Goal: Transaction & Acquisition: Purchase product/service

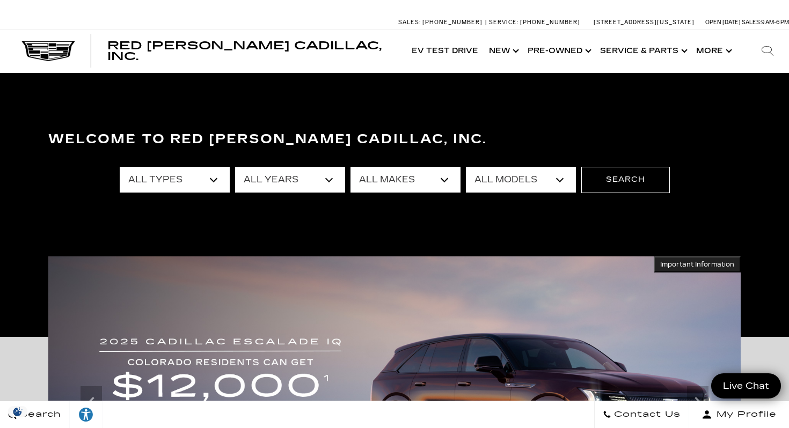
click at [212, 177] on select "All Types New Used Certified Used Demo" at bounding box center [175, 180] width 110 height 26
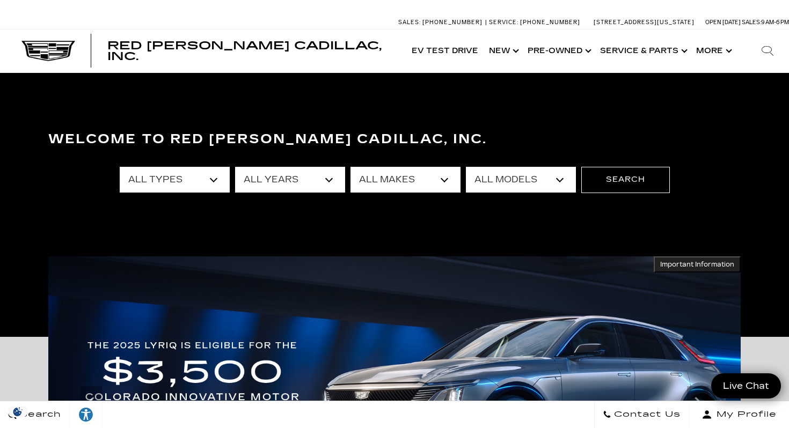
click at [439, 178] on select "All Makes Audi BMW Cadillac Chevrolet Ford GMC Jeep Lexus Subaru Tesla Toyota" at bounding box center [406, 180] width 110 height 26
select select "Cadillac"
click at [556, 179] on select "All Models CT4 CT5 Escalade Escalade ESV ESCALADE IQ ESCALADE IQL LYRIQ OPTIQ V…" at bounding box center [521, 180] width 110 height 26
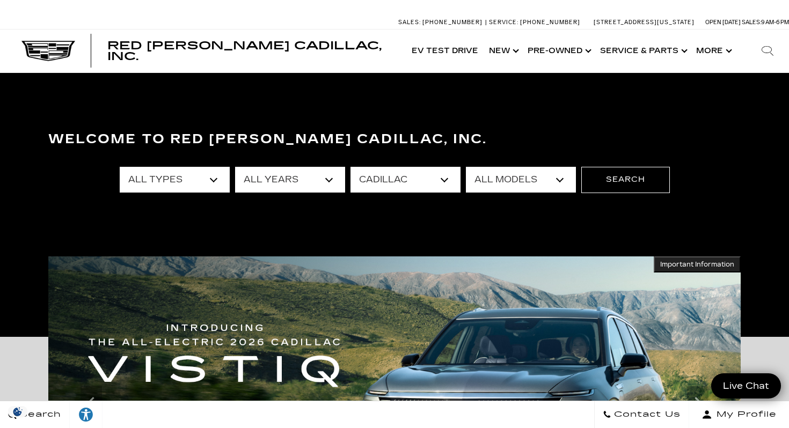
select select "OPTIQ"
click at [635, 176] on button "Search" at bounding box center [625, 180] width 89 height 26
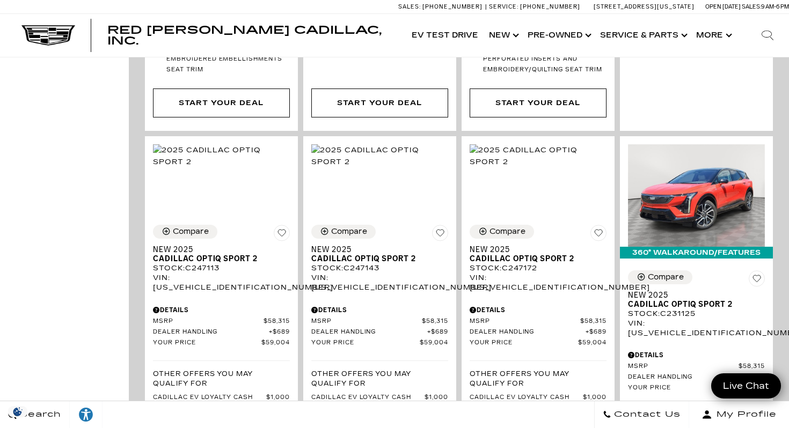
scroll to position [1258, 0]
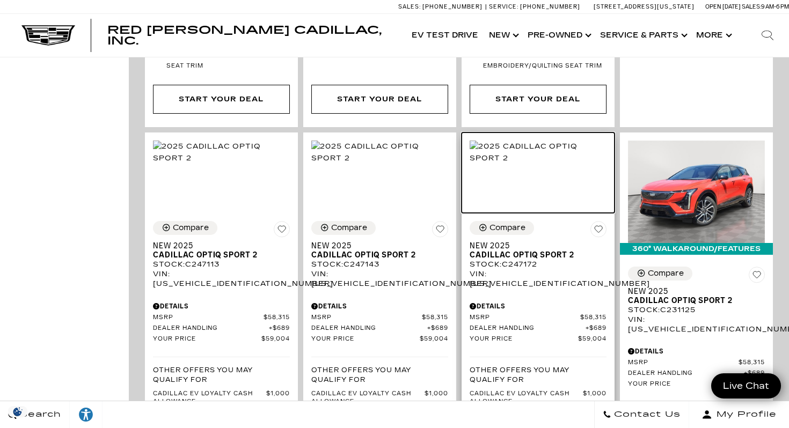
click at [556, 141] on img at bounding box center [538, 153] width 137 height 24
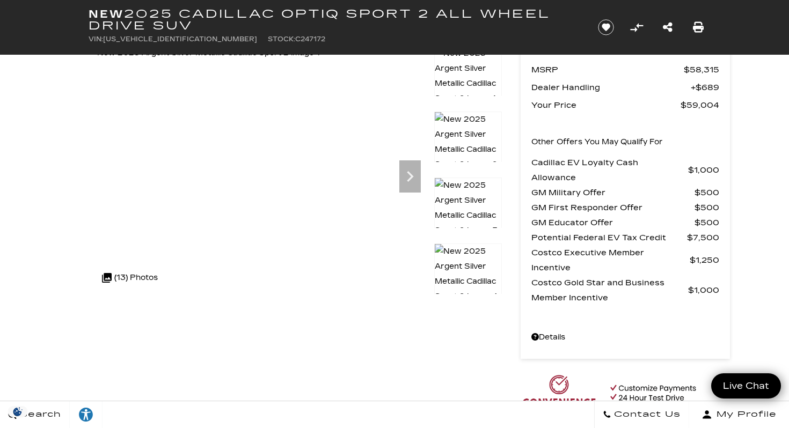
scroll to position [74, 0]
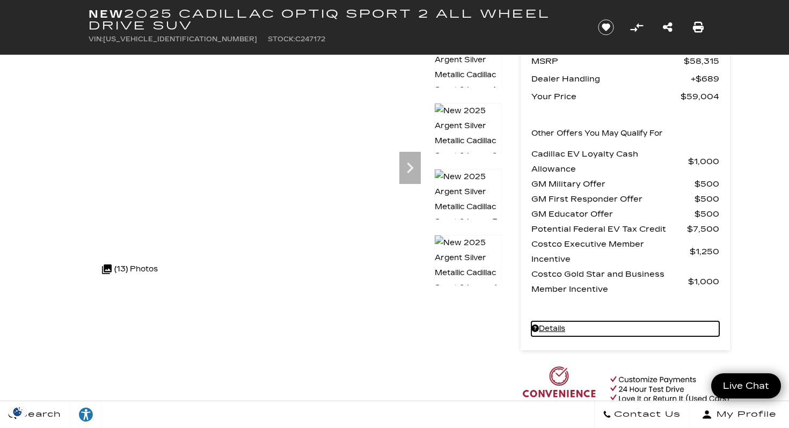
click at [552, 329] on link "Details New 2025 Cadillac OPTIQ Sport 2 All Wheel Drive SUV" at bounding box center [625, 329] width 188 height 15
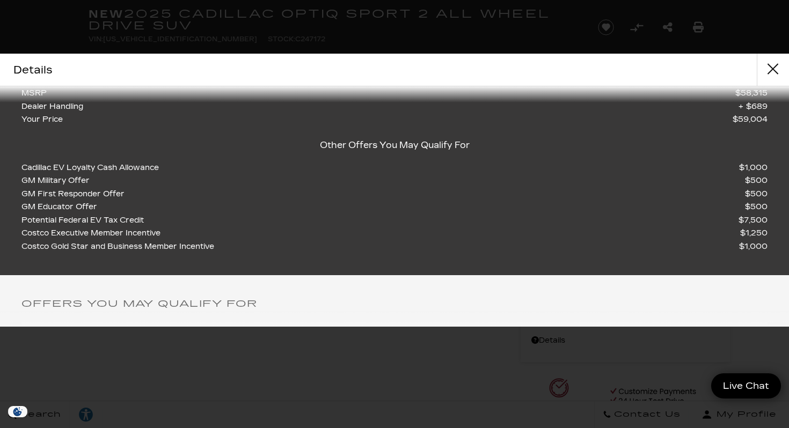
scroll to position [77, 0]
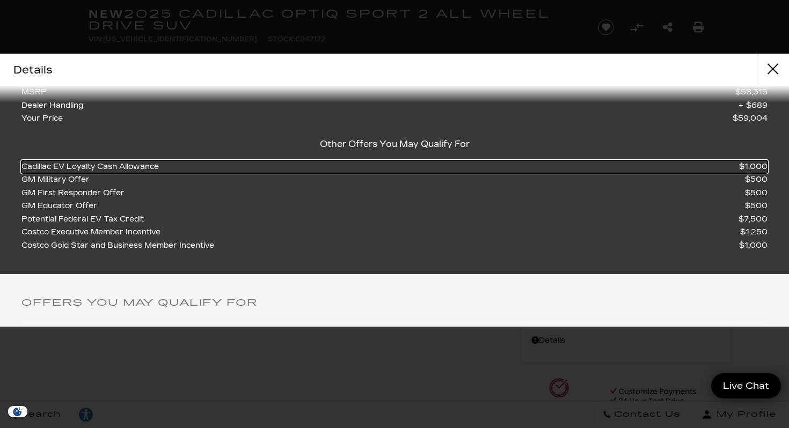
click at [62, 174] on span "Cadillac EV Loyalty Cash Allowance" at bounding box center [92, 167] width 143 height 13
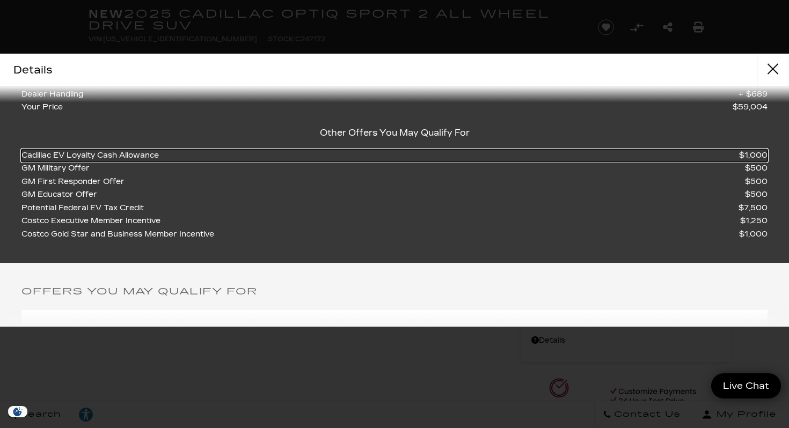
scroll to position [0, 0]
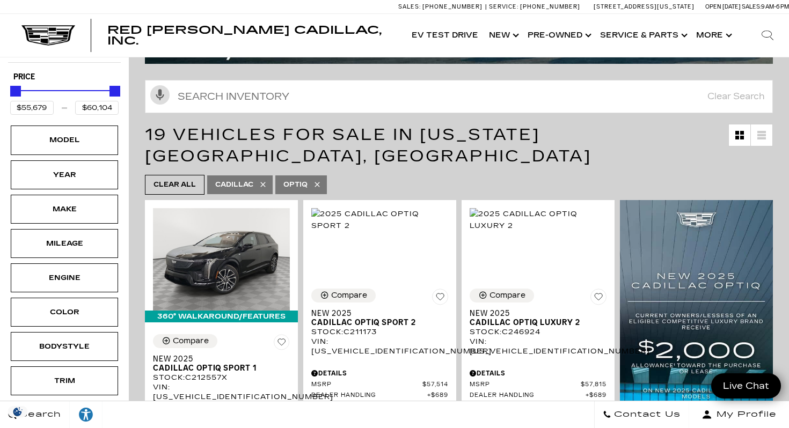
scroll to position [227, 0]
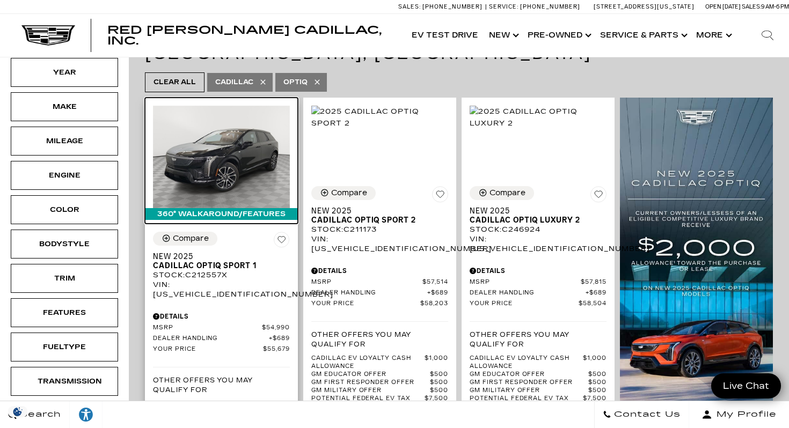
click at [241, 128] on img at bounding box center [221, 157] width 137 height 103
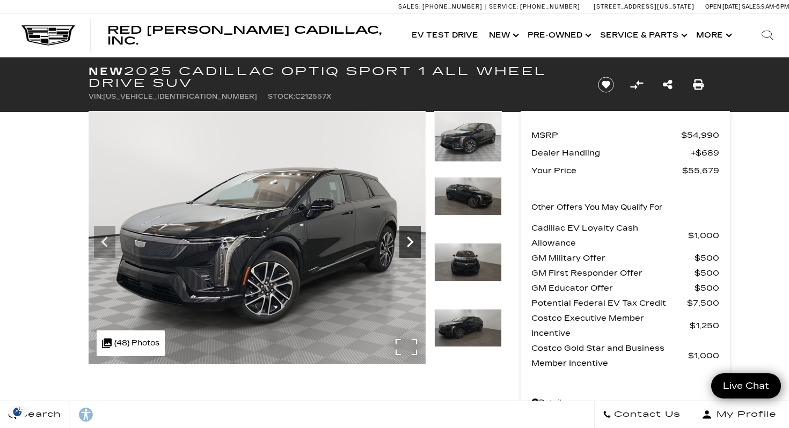
click at [404, 244] on icon "Next" at bounding box center [409, 241] width 21 height 21
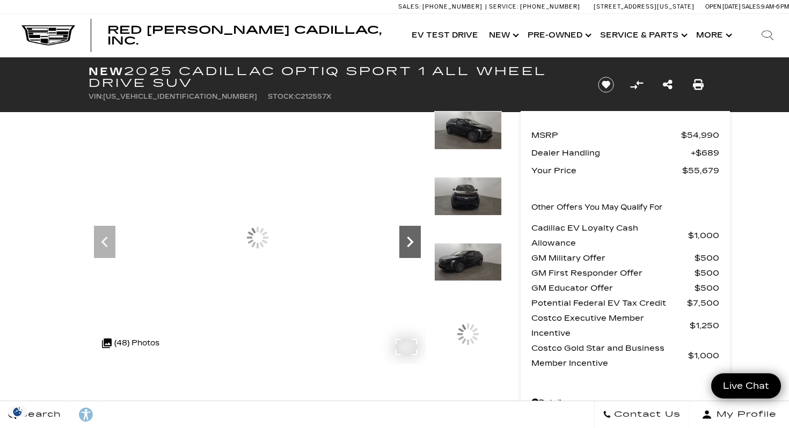
click at [404, 244] on icon "Next" at bounding box center [409, 241] width 21 height 21
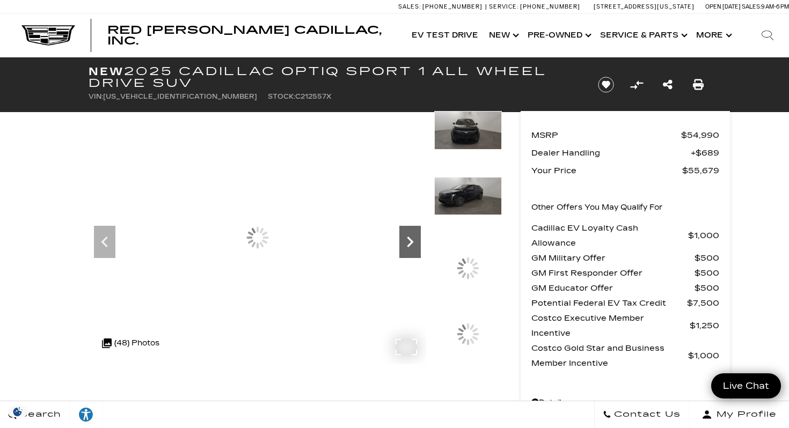
click at [404, 244] on icon "Next" at bounding box center [409, 241] width 21 height 21
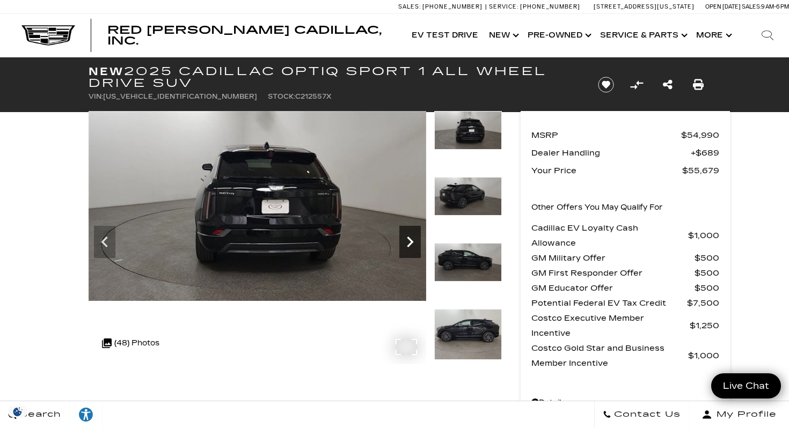
click at [411, 241] on icon "Next" at bounding box center [410, 242] width 6 height 11
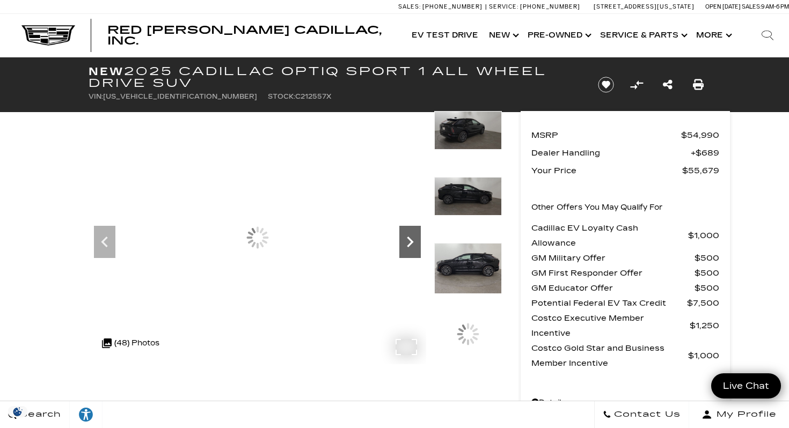
click at [411, 241] on icon "Next" at bounding box center [410, 242] width 6 height 11
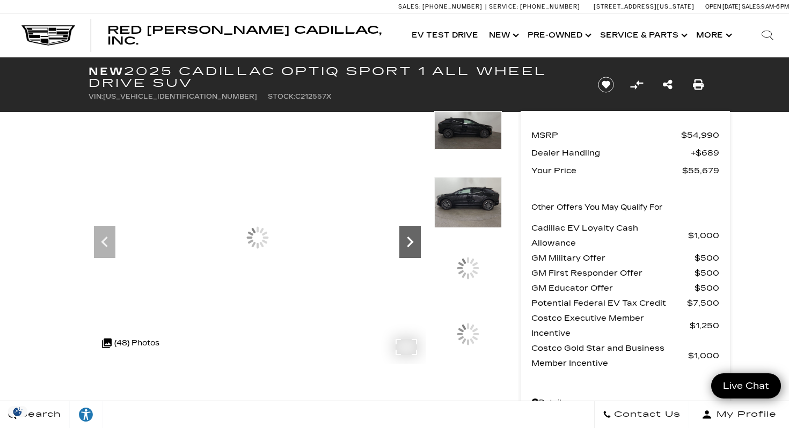
click at [411, 241] on icon "Next" at bounding box center [410, 242] width 6 height 11
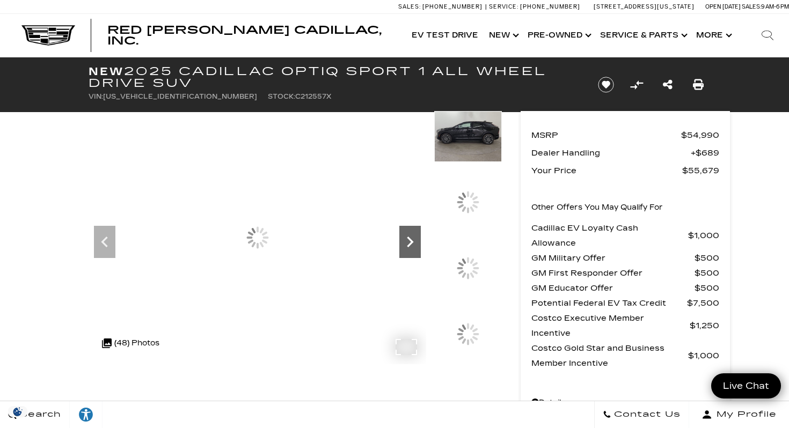
click at [411, 241] on icon "Next" at bounding box center [410, 242] width 6 height 11
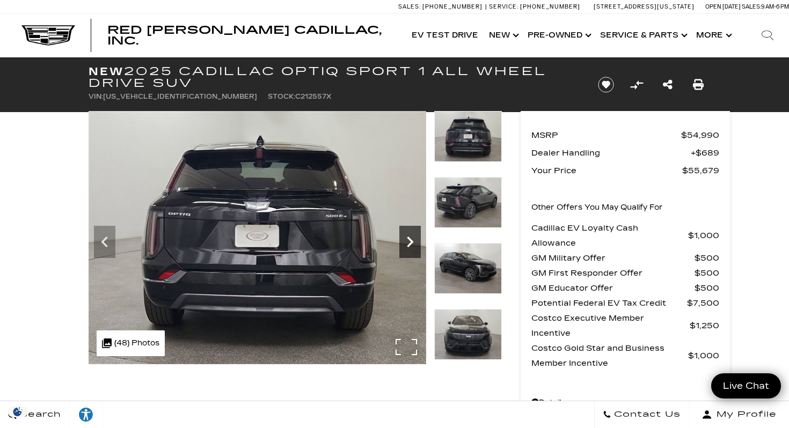
click at [411, 242] on icon "Next" at bounding box center [410, 242] width 6 height 11
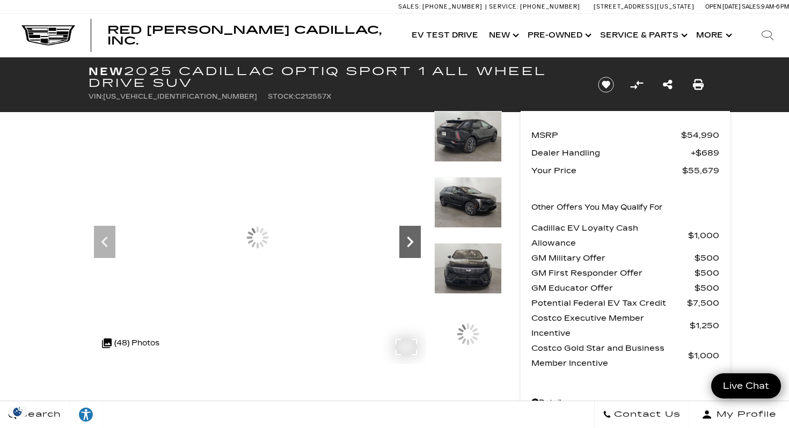
click at [411, 242] on icon "Next" at bounding box center [410, 242] width 6 height 11
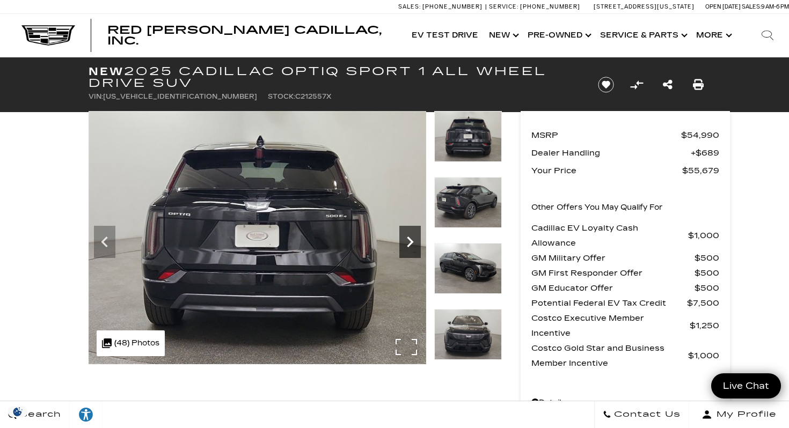
click at [411, 242] on icon "Next" at bounding box center [410, 242] width 6 height 11
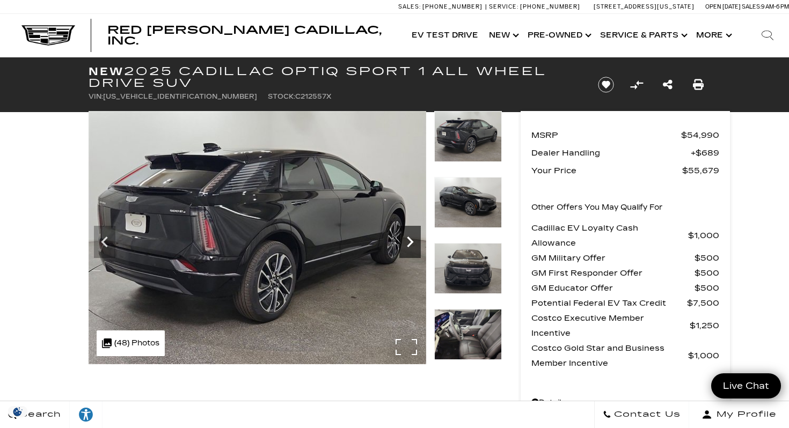
click at [411, 242] on icon "Next" at bounding box center [410, 242] width 6 height 11
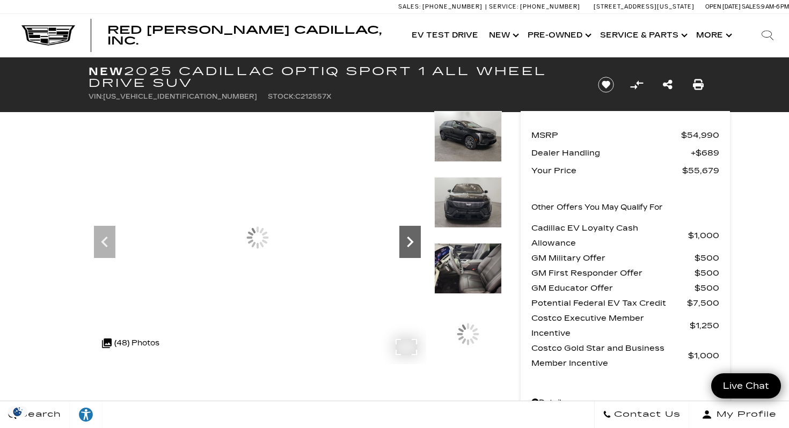
click at [411, 242] on icon "Next" at bounding box center [410, 242] width 6 height 11
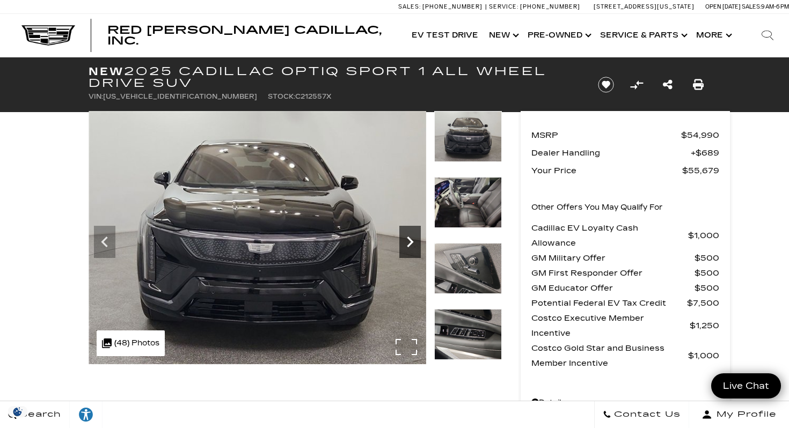
click at [411, 242] on icon "Next" at bounding box center [410, 242] width 6 height 11
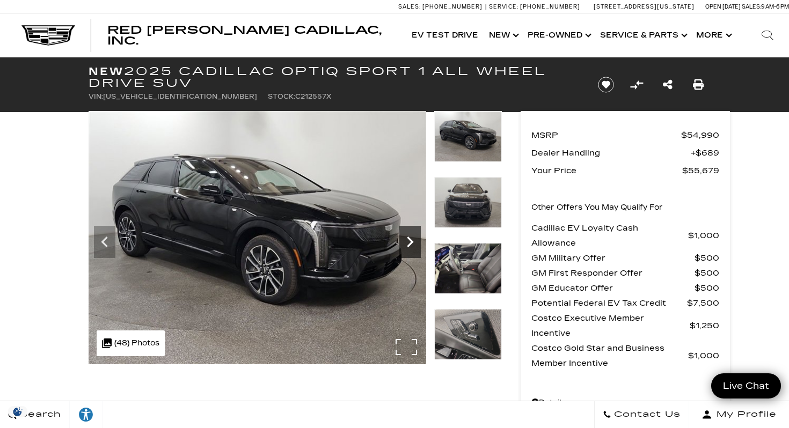
click at [411, 242] on icon "Next" at bounding box center [410, 242] width 6 height 11
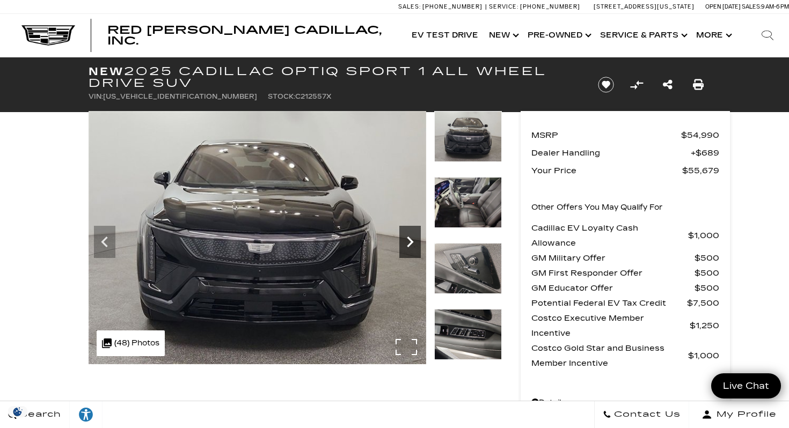
click at [411, 242] on icon "Next" at bounding box center [410, 242] width 6 height 11
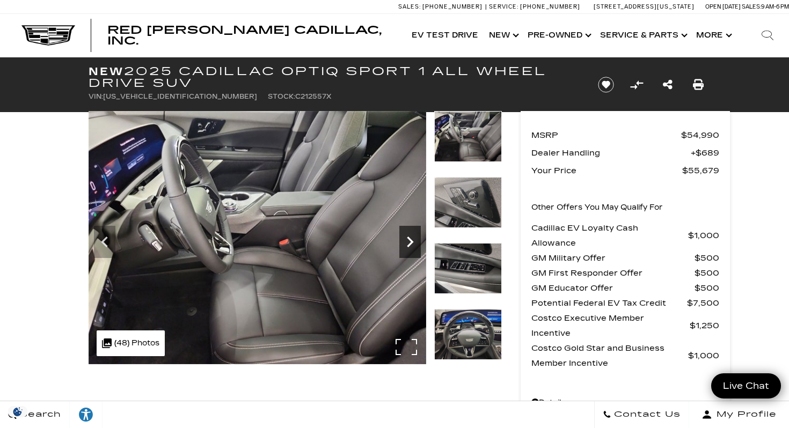
click at [411, 242] on icon "Next" at bounding box center [410, 242] width 6 height 11
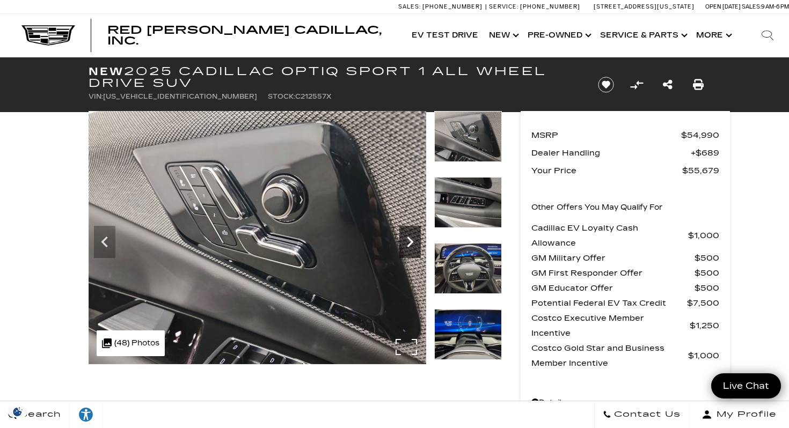
click at [411, 242] on icon "Next" at bounding box center [410, 242] width 6 height 11
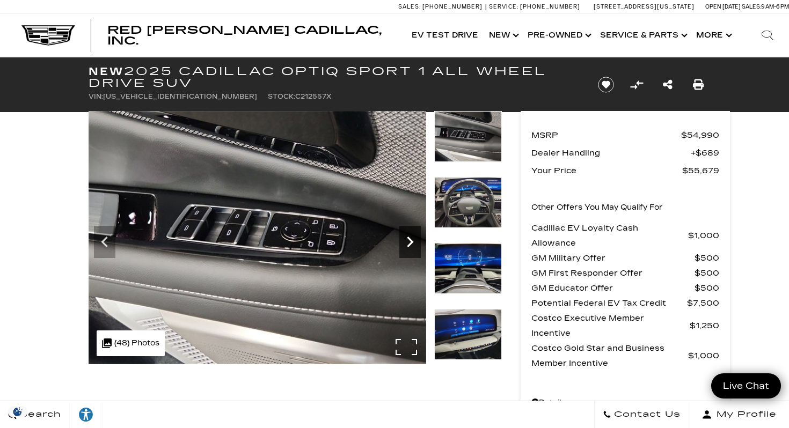
click at [411, 242] on icon "Next" at bounding box center [410, 242] width 6 height 11
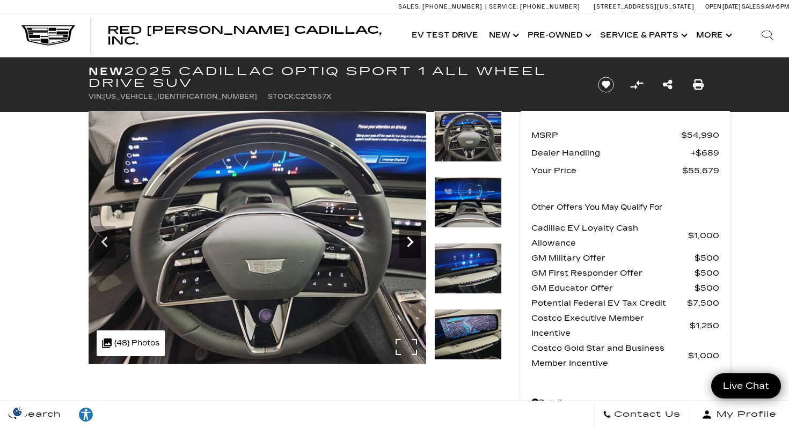
click at [411, 242] on icon "Next" at bounding box center [410, 242] width 6 height 11
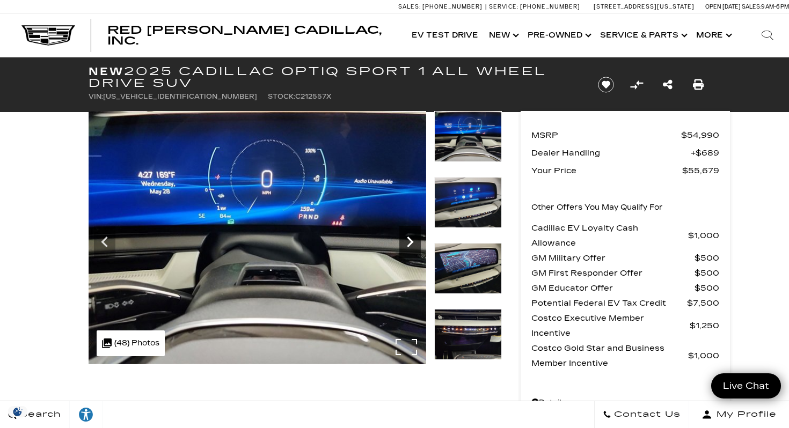
click at [411, 242] on icon "Next" at bounding box center [410, 242] width 6 height 11
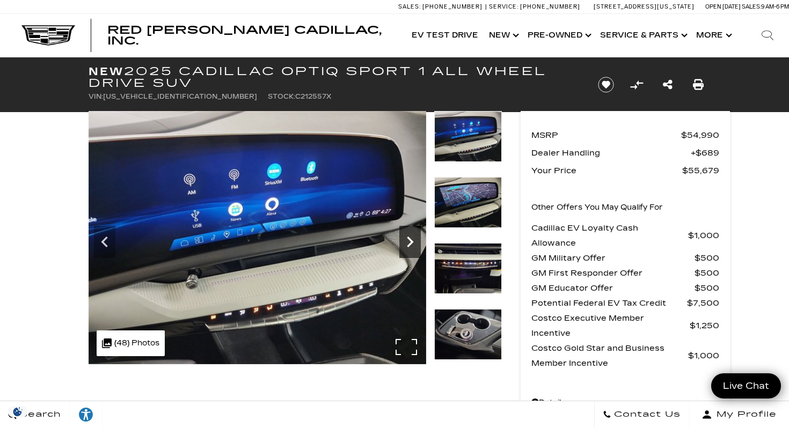
click at [411, 242] on icon "Next" at bounding box center [410, 242] width 6 height 11
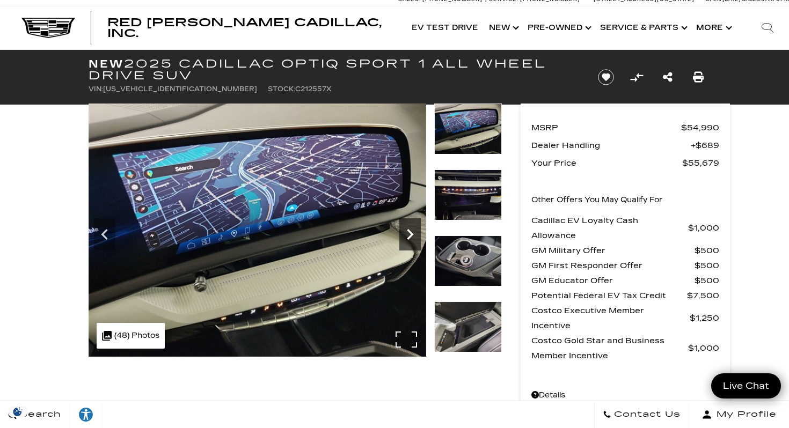
scroll to position [9, 0]
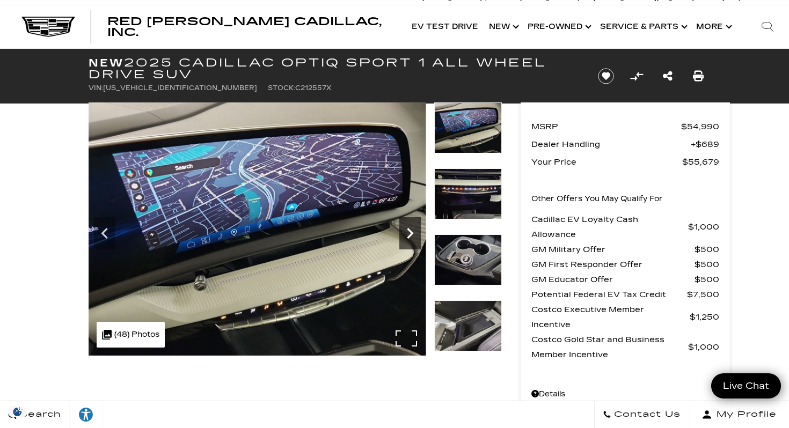
click at [410, 239] on icon "Next" at bounding box center [409, 233] width 21 height 21
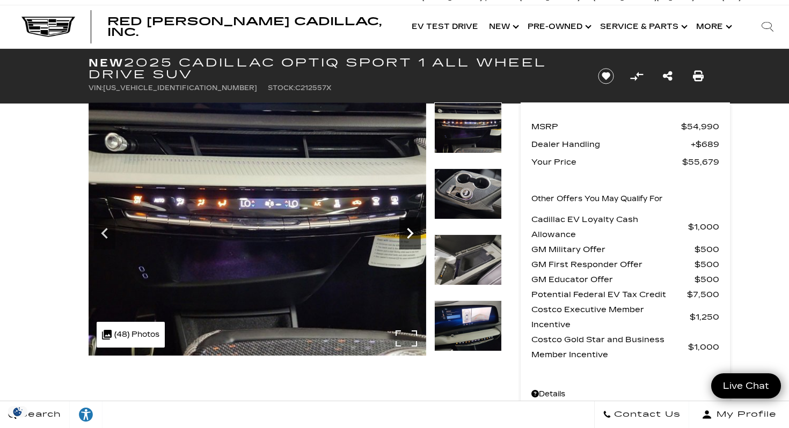
click at [410, 239] on icon "Next" at bounding box center [409, 233] width 21 height 21
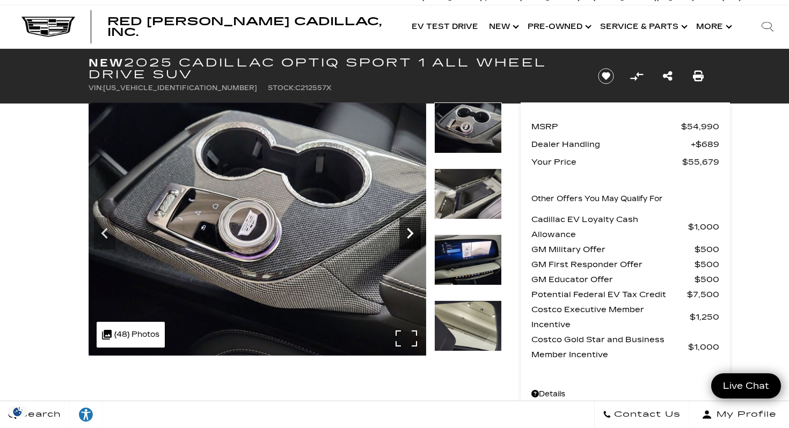
click at [410, 239] on icon "Next" at bounding box center [409, 233] width 21 height 21
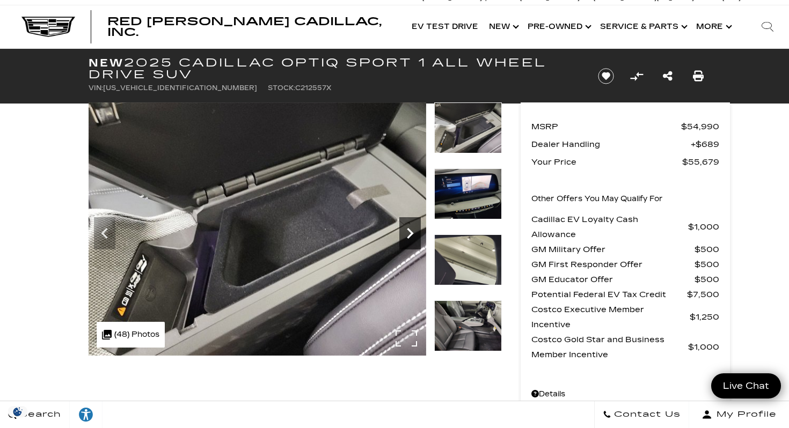
click at [410, 239] on icon "Next" at bounding box center [409, 233] width 21 height 21
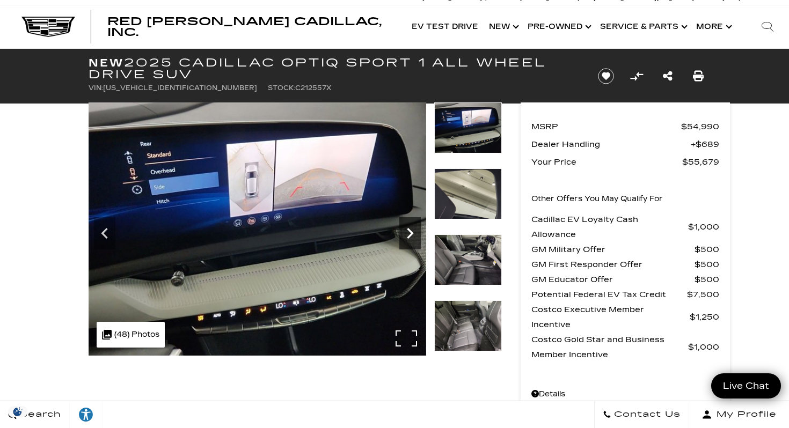
click at [410, 239] on icon "Next" at bounding box center [409, 233] width 21 height 21
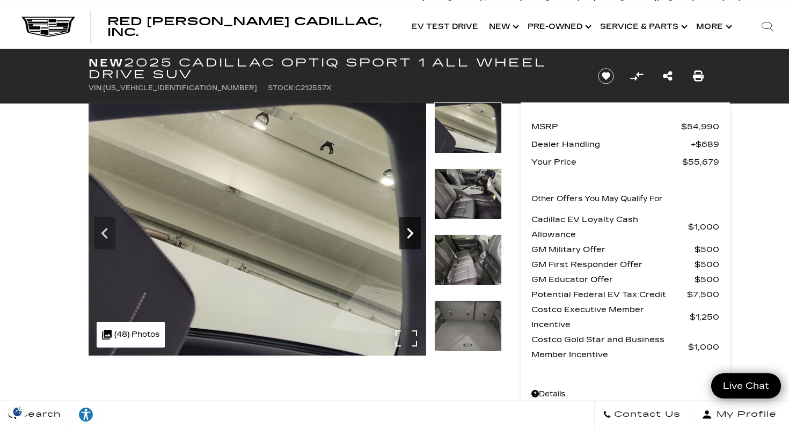
click at [410, 239] on icon "Next" at bounding box center [409, 233] width 21 height 21
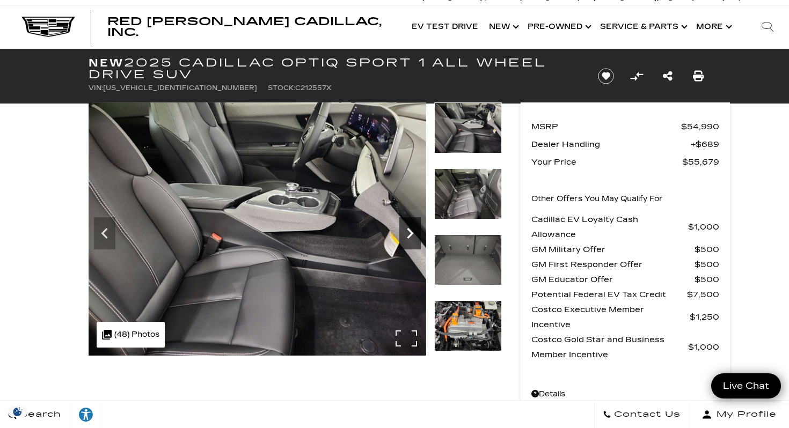
click at [410, 239] on icon "Next" at bounding box center [409, 233] width 21 height 21
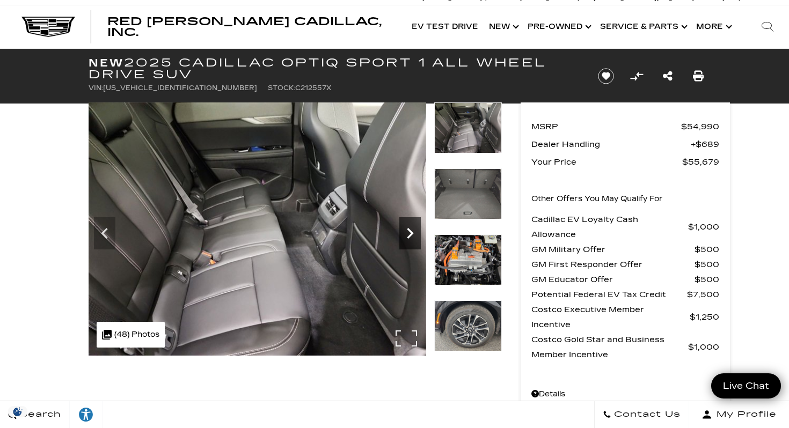
click at [410, 239] on icon "Next" at bounding box center [409, 233] width 21 height 21
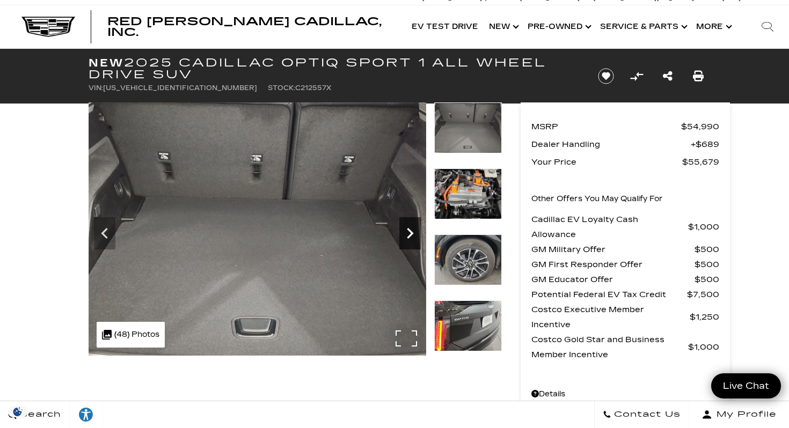
click at [410, 239] on icon "Next" at bounding box center [409, 233] width 21 height 21
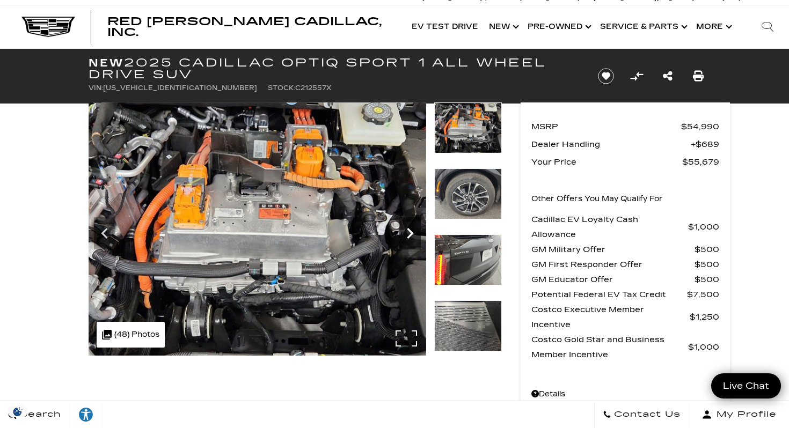
click at [410, 230] on icon "Next" at bounding box center [410, 233] width 6 height 11
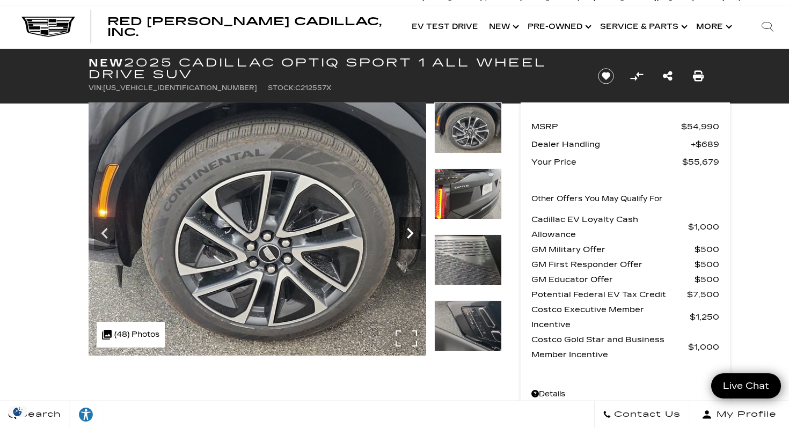
click at [410, 230] on icon "Next" at bounding box center [410, 233] width 6 height 11
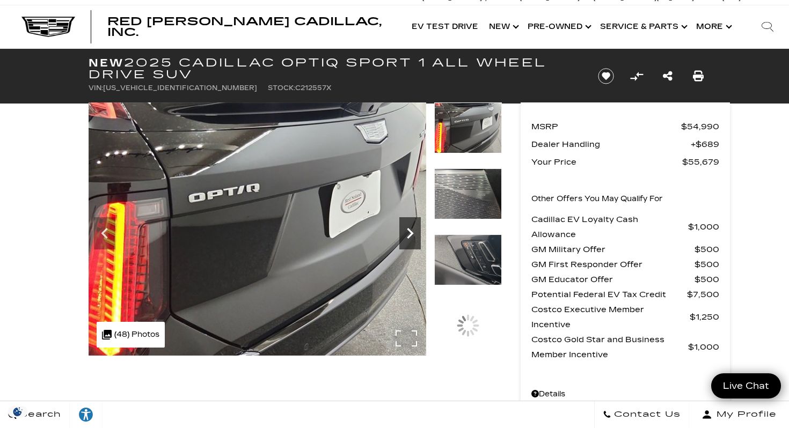
click at [410, 230] on icon "Next" at bounding box center [410, 233] width 6 height 11
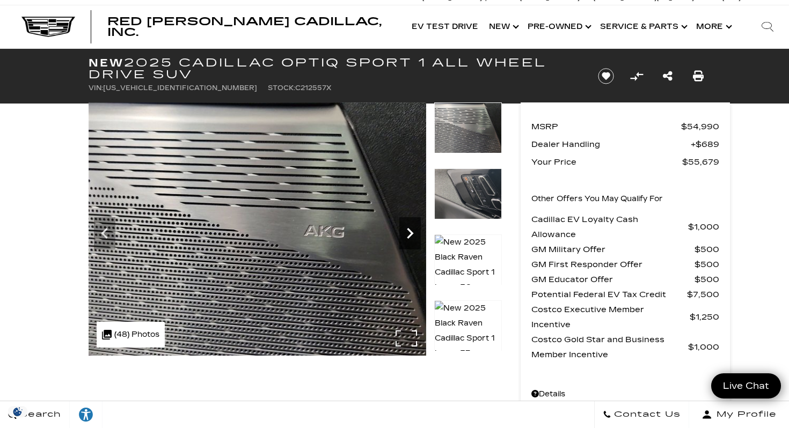
click at [410, 230] on icon "Next" at bounding box center [410, 233] width 6 height 11
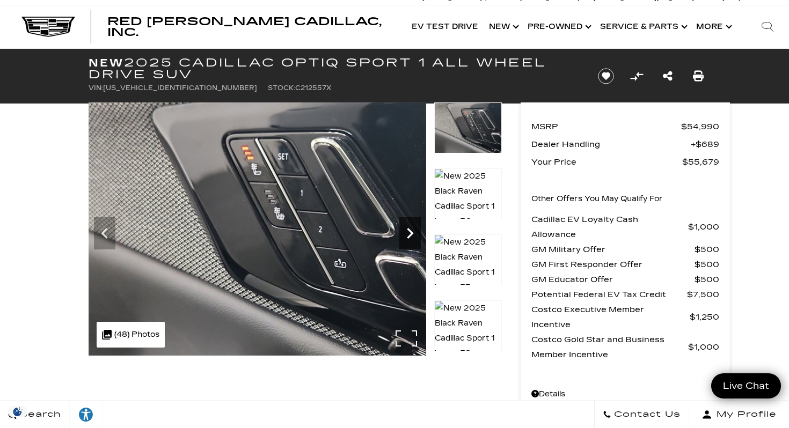
click at [410, 230] on icon "Next" at bounding box center [410, 233] width 6 height 11
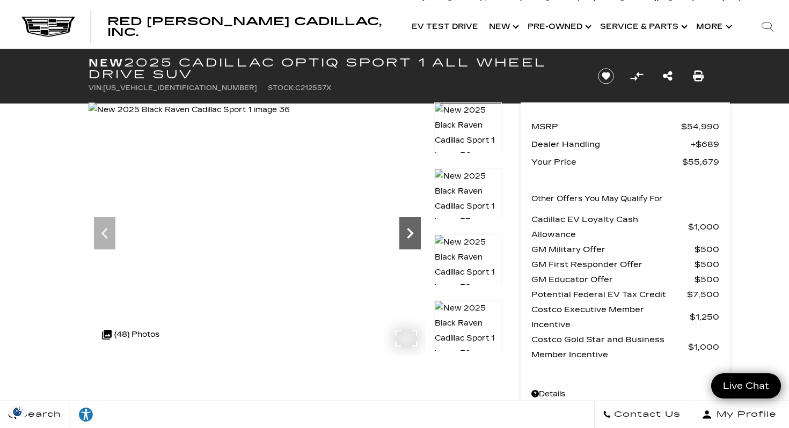
click at [410, 230] on icon "Next" at bounding box center [410, 233] width 6 height 11
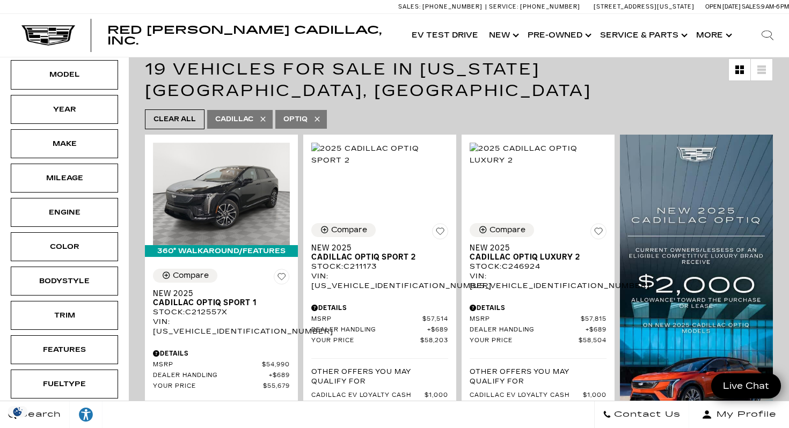
scroll to position [190, 0]
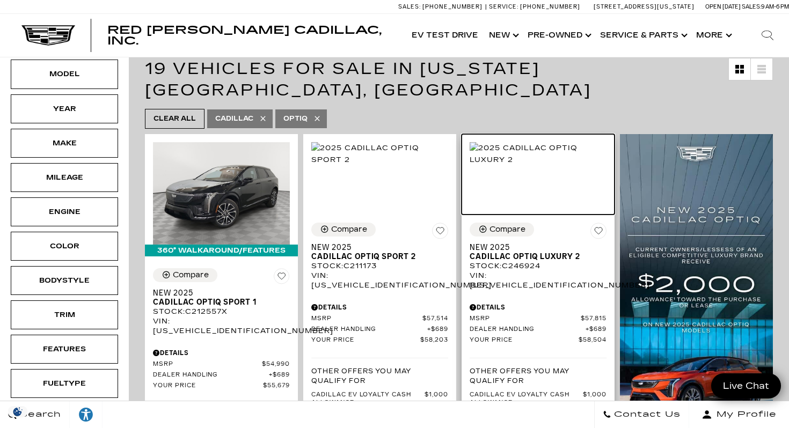
click at [528, 158] on img at bounding box center [538, 154] width 137 height 24
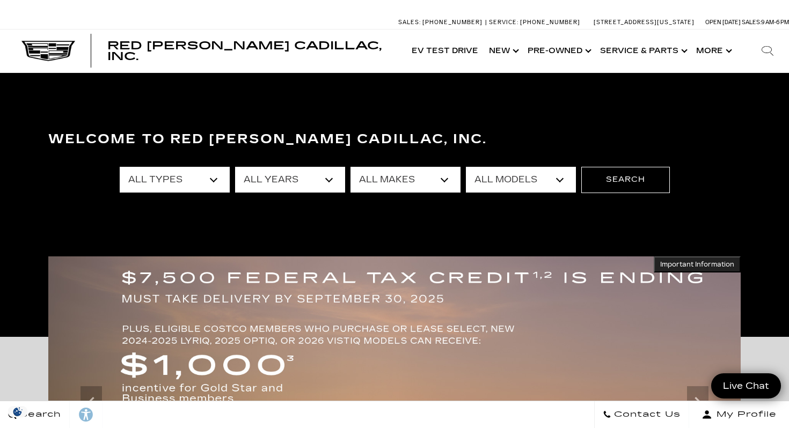
click at [210, 180] on select "All Types New Used Certified Used Demo" at bounding box center [175, 180] width 110 height 26
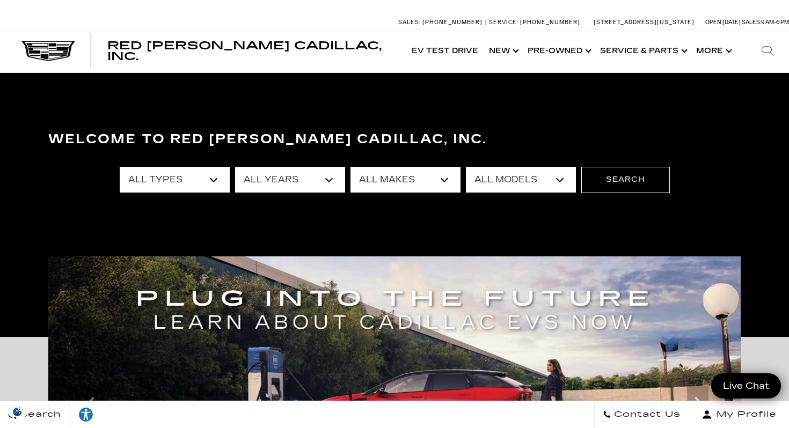
select select "New"
click at [324, 185] on select "All Years 2026 2025 2024" at bounding box center [290, 180] width 110 height 26
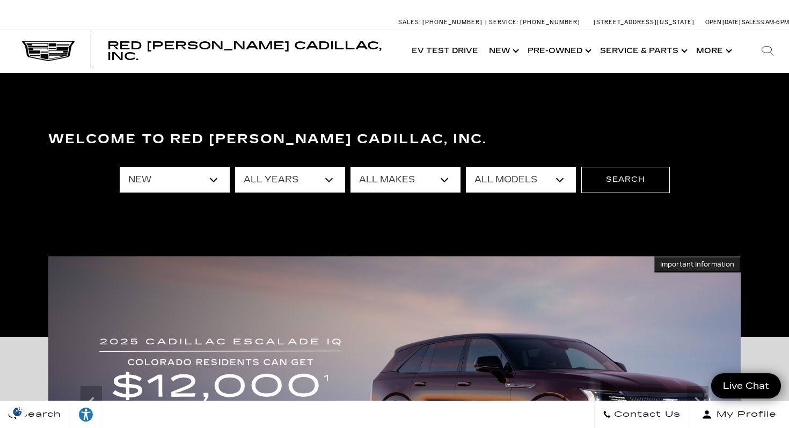
click at [545, 172] on select "All Models CT4 CT5 Escalade Escalade ESV ESCALADE IQ ESCALADE IQL LYRIQ OPTIQ V…" at bounding box center [521, 180] width 110 height 26
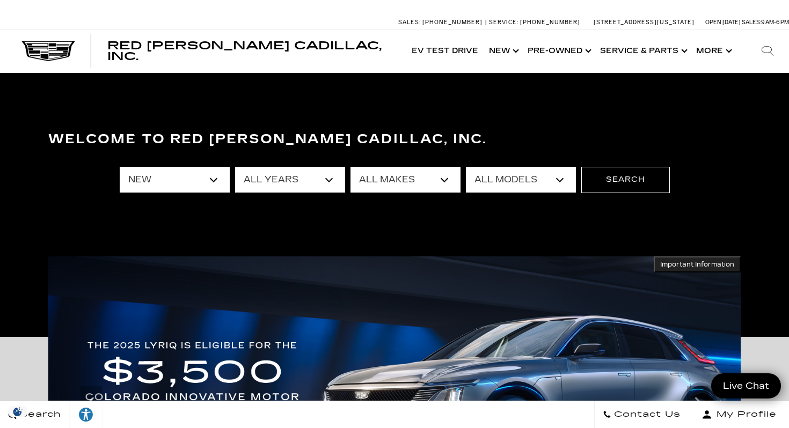
select select "OPTIQ"
click at [622, 180] on button "Search" at bounding box center [625, 180] width 89 height 26
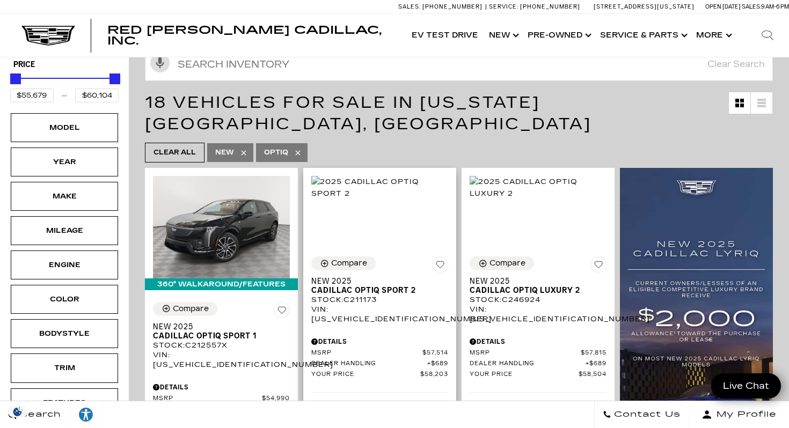
scroll to position [172, 0]
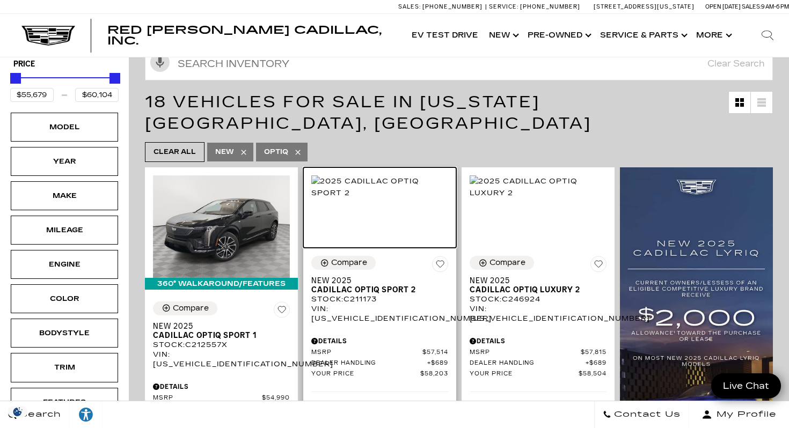
click at [373, 176] on img at bounding box center [379, 188] width 137 height 24
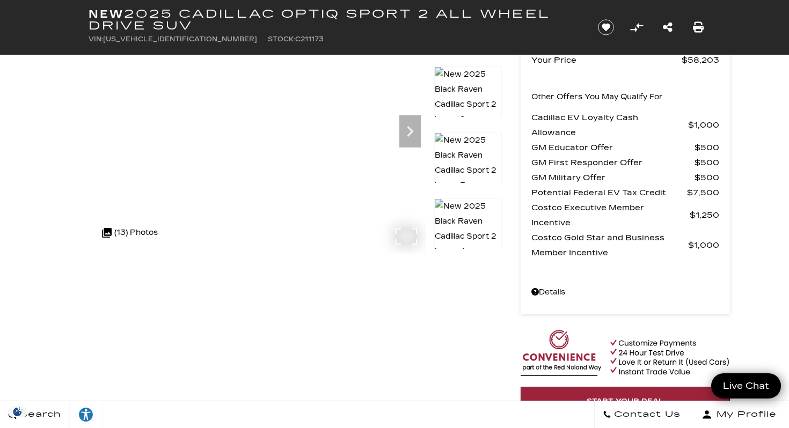
scroll to position [112, 0]
click at [410, 133] on icon "Next" at bounding box center [410, 130] width 6 height 11
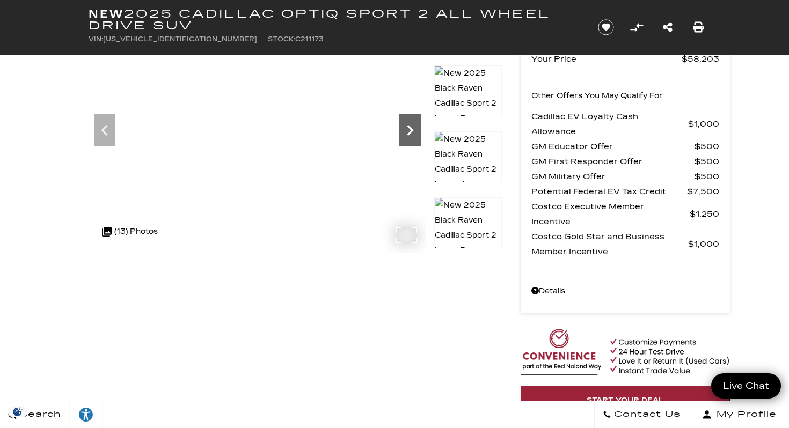
click at [410, 133] on icon "Next" at bounding box center [410, 130] width 6 height 11
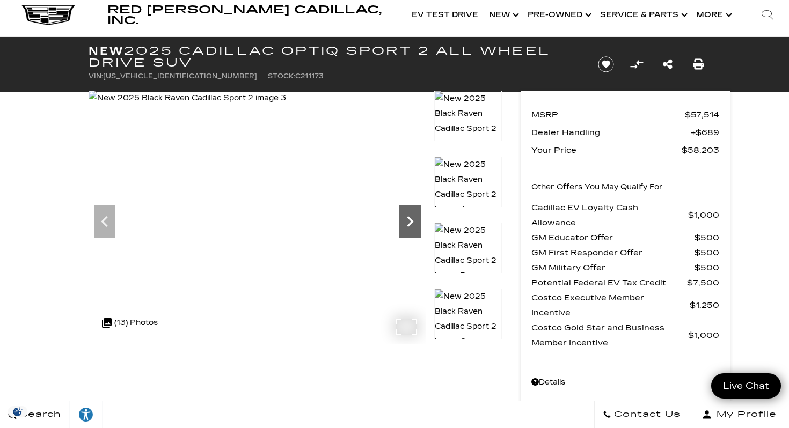
scroll to position [21, 0]
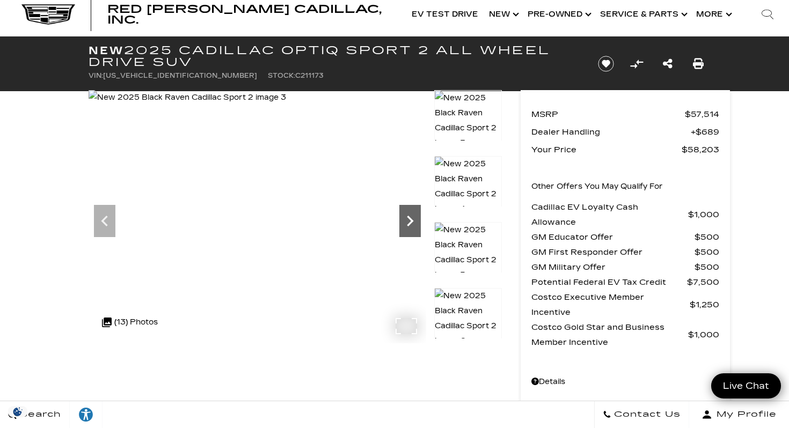
click at [407, 218] on icon "Next" at bounding box center [409, 220] width 21 height 21
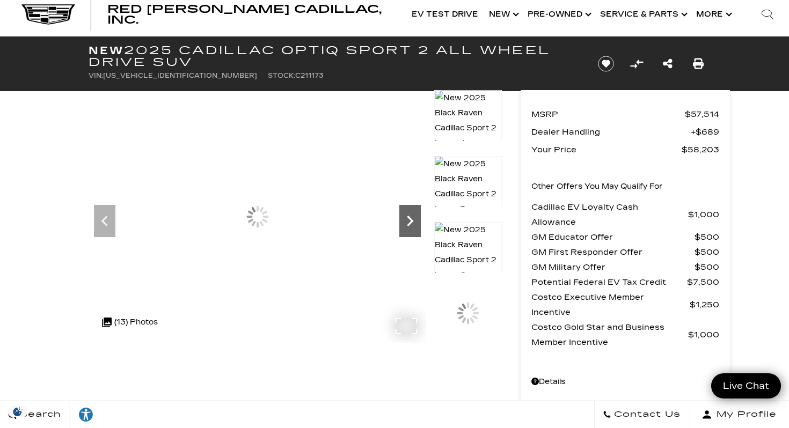
click at [407, 218] on icon "Next" at bounding box center [409, 220] width 21 height 21
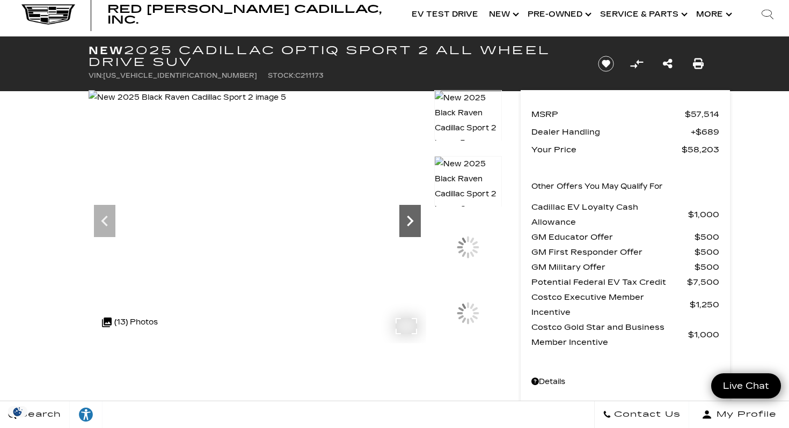
click at [407, 218] on icon "Next" at bounding box center [409, 220] width 21 height 21
click at [408, 218] on icon "Next" at bounding box center [409, 220] width 21 height 21
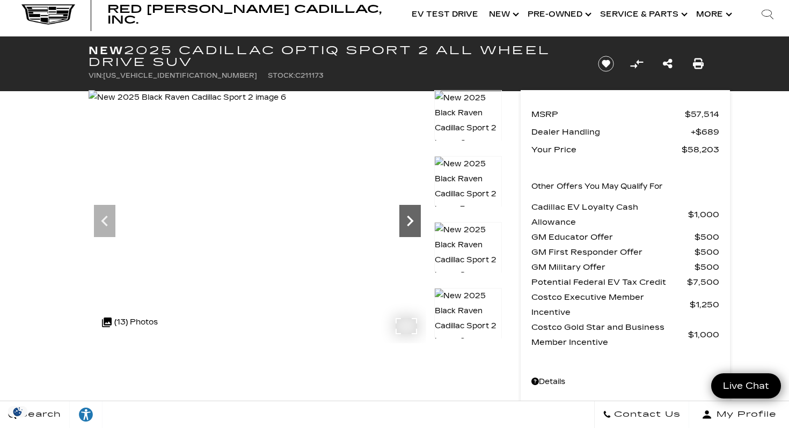
click at [408, 218] on icon "Next" at bounding box center [409, 220] width 21 height 21
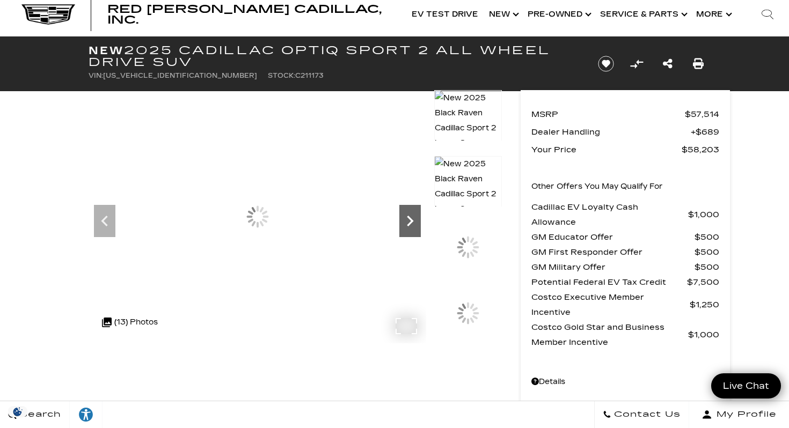
click at [408, 218] on icon "Next" at bounding box center [409, 220] width 21 height 21
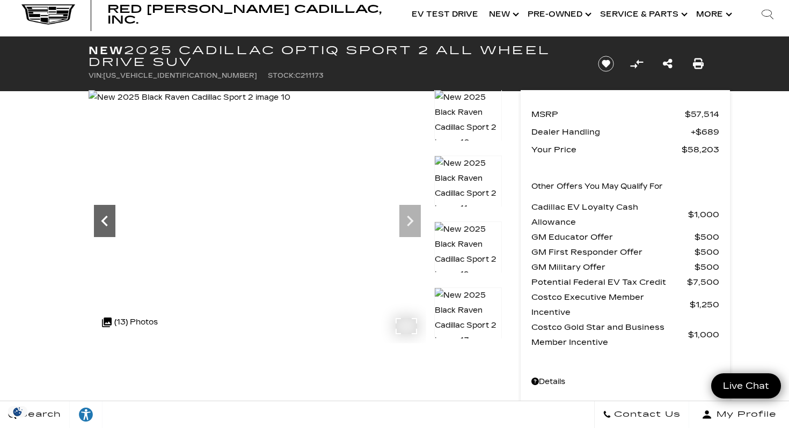
click at [104, 222] on icon "Previous" at bounding box center [104, 221] width 6 height 11
click at [412, 223] on icon "Next" at bounding box center [409, 220] width 21 height 21
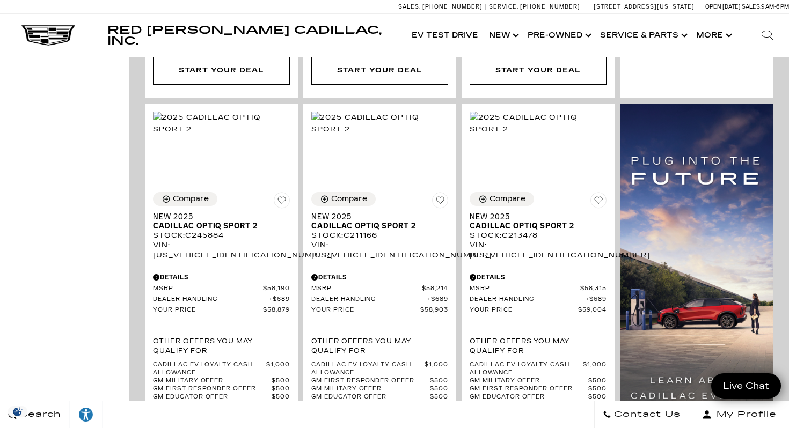
scroll to position [756, 0]
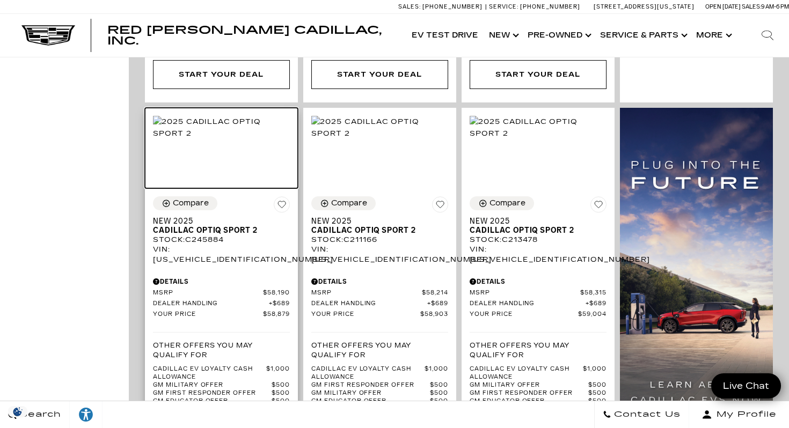
click at [202, 116] on img at bounding box center [221, 128] width 137 height 24
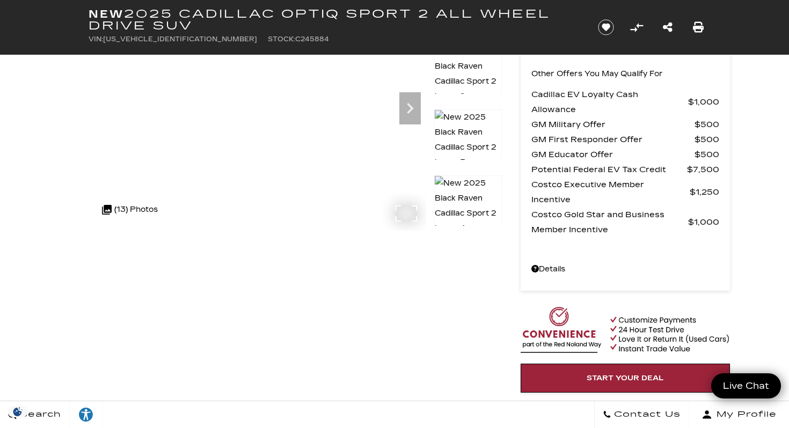
scroll to position [63, 0]
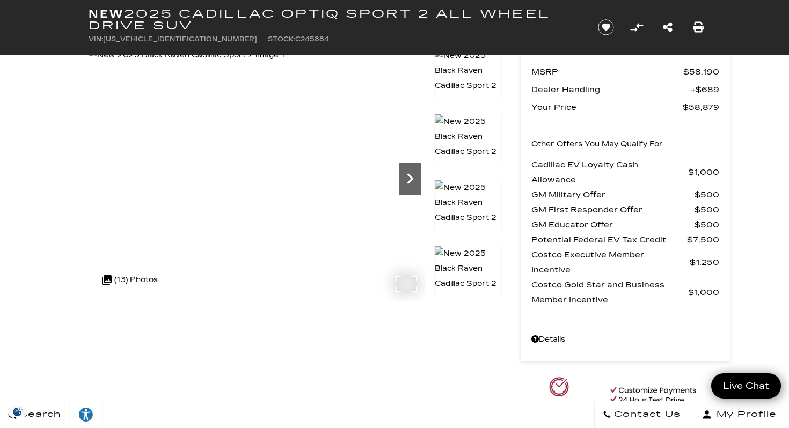
click at [406, 183] on icon "Next" at bounding box center [409, 178] width 21 height 21
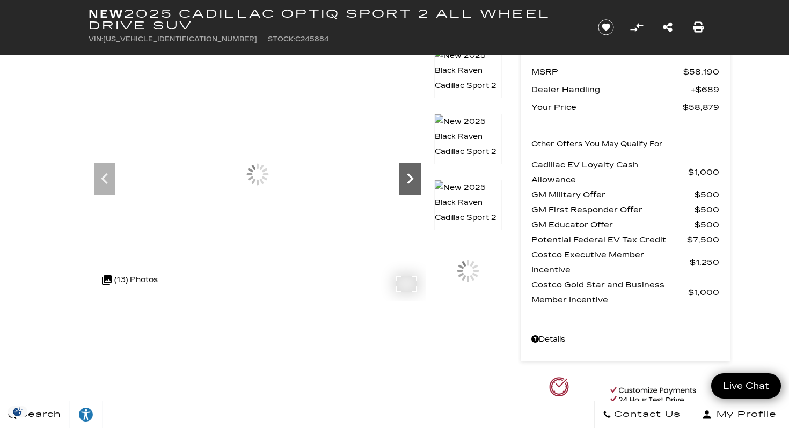
click at [406, 183] on icon "Next" at bounding box center [409, 178] width 21 height 21
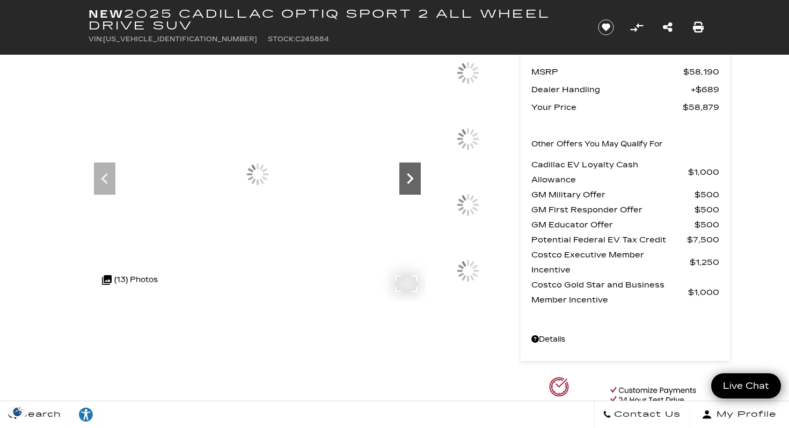
click at [406, 183] on icon "Next" at bounding box center [409, 178] width 21 height 21
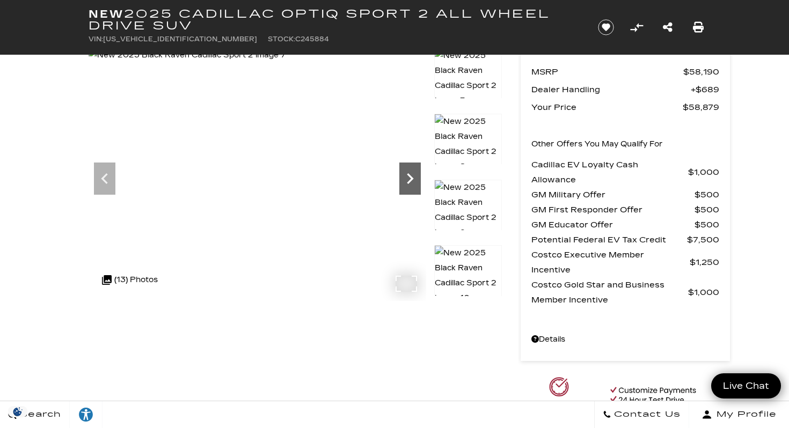
click at [406, 183] on icon "Next" at bounding box center [409, 178] width 21 height 21
click at [409, 181] on icon "Next" at bounding box center [410, 178] width 6 height 11
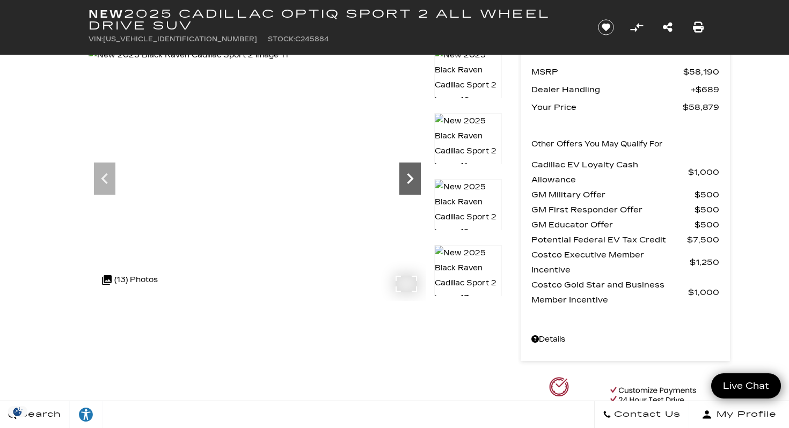
click at [409, 181] on icon "Next" at bounding box center [410, 178] width 6 height 11
click at [409, 182] on icon "Next" at bounding box center [410, 178] width 6 height 11
